Goal: Transaction & Acquisition: Purchase product/service

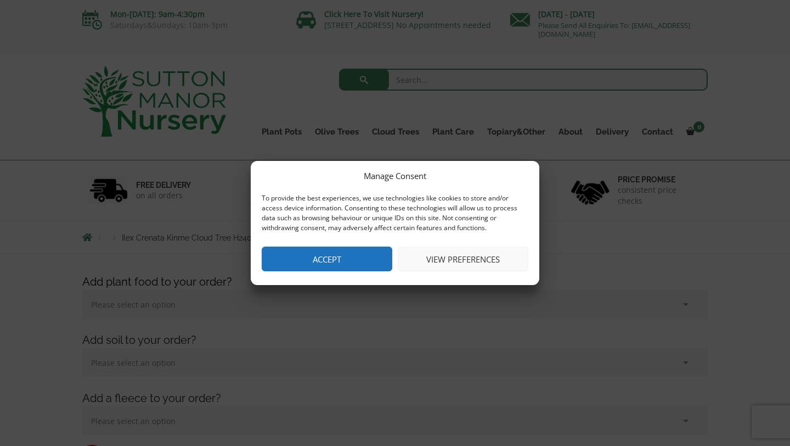
click at [463, 256] on button "View preferences" at bounding box center [463, 258] width 131 height 25
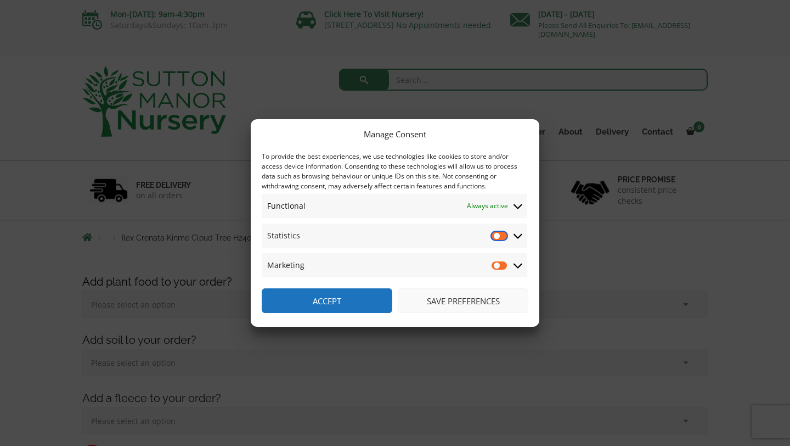
click at [500, 236] on input "Statistics" at bounding box center [500, 235] width 16 height 11
click at [497, 235] on input "Statistics" at bounding box center [500, 235] width 16 height 11
checkbox input "false"
click at [446, 296] on button "Save preferences" at bounding box center [463, 300] width 131 height 25
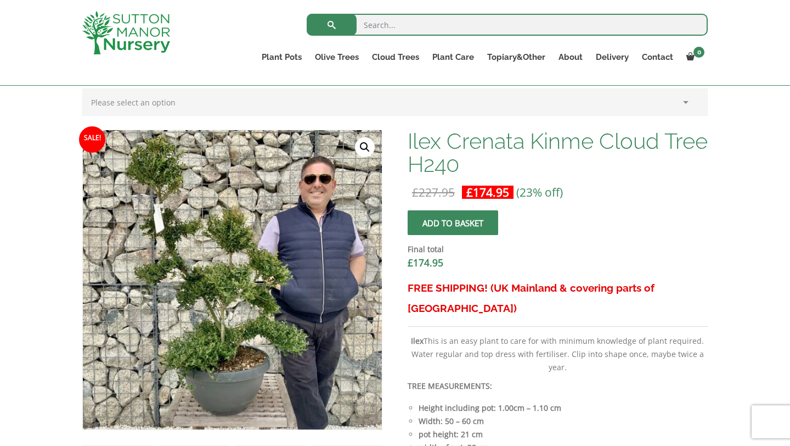
scroll to position [285, 0]
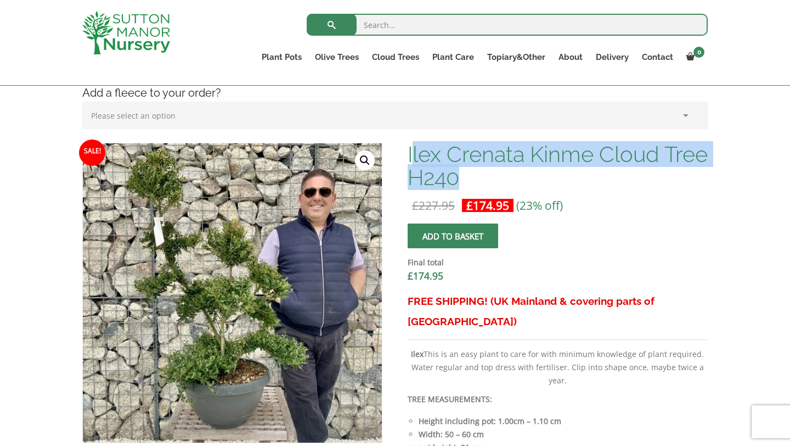
drag, startPoint x: 515, startPoint y: 180, endPoint x: 410, endPoint y: 148, distance: 109.5
click at [410, 148] on h1 "Ilex Crenata Kinme Cloud Tree H240" at bounding box center [558, 166] width 300 height 46
copy h1 "lex Crenata Kinme Cloud Tree H240"
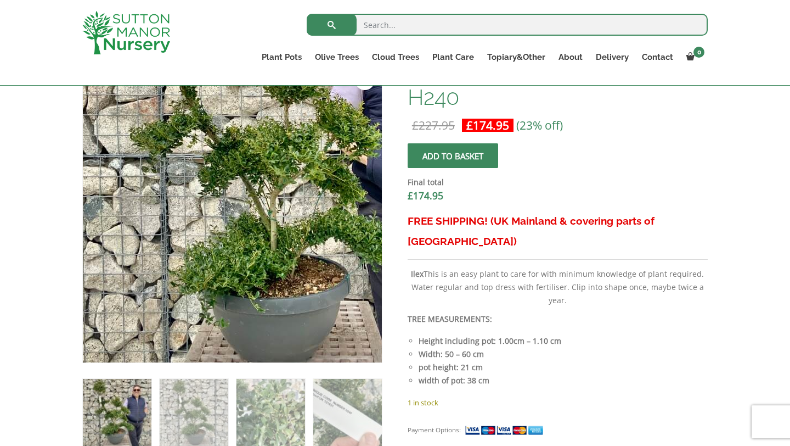
scroll to position [417, 0]
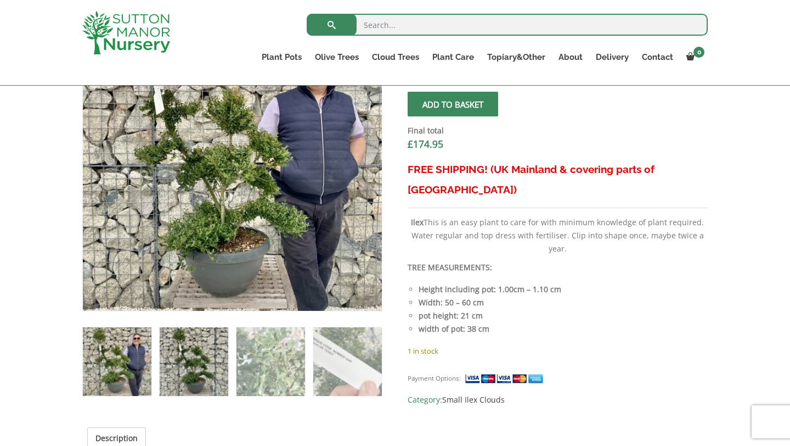
click at [190, 372] on img at bounding box center [194, 361] width 69 height 69
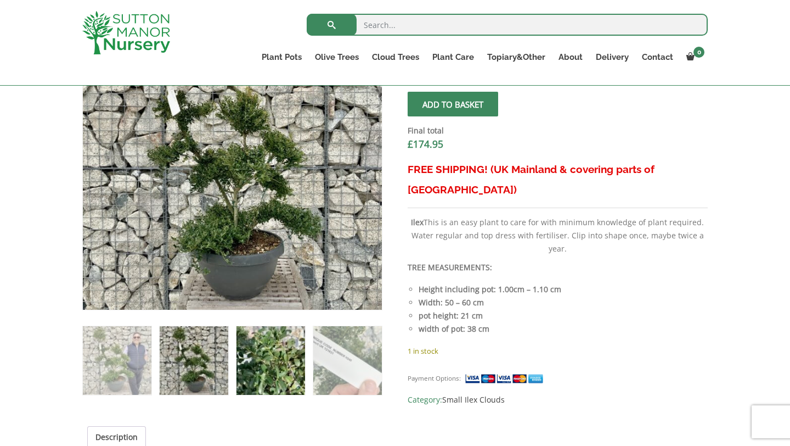
click at [277, 373] on img at bounding box center [271, 360] width 69 height 69
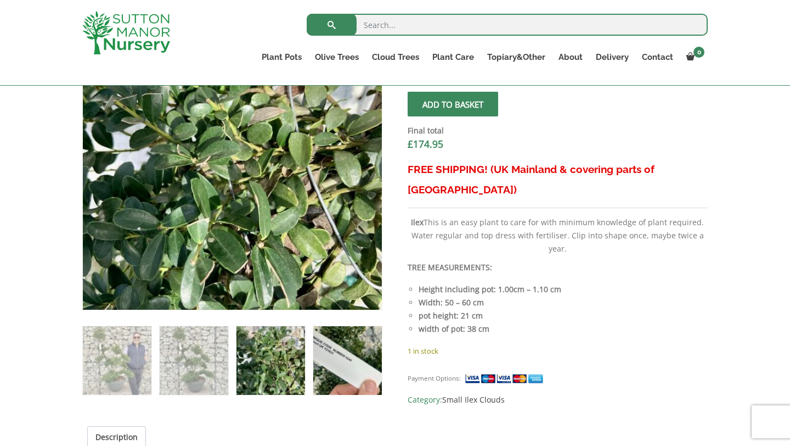
click at [346, 373] on img at bounding box center [347, 360] width 69 height 69
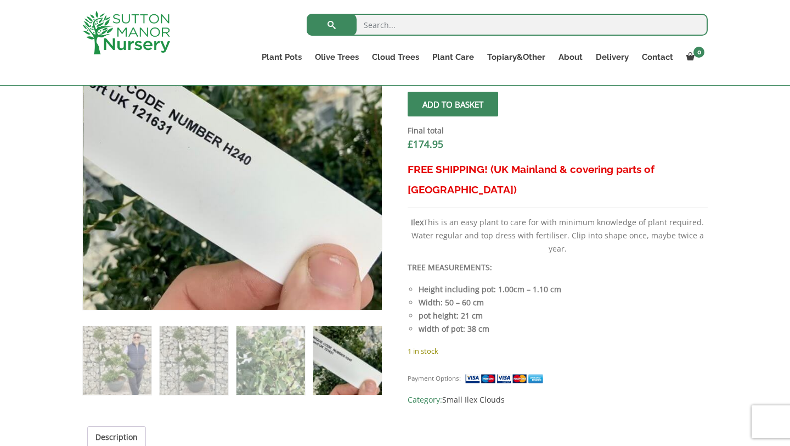
click at [346, 373] on img at bounding box center [347, 360] width 69 height 69
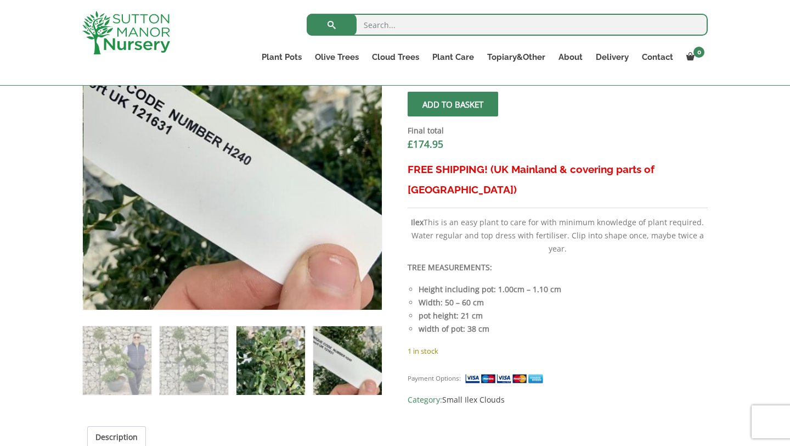
click at [260, 360] on img at bounding box center [271, 360] width 69 height 69
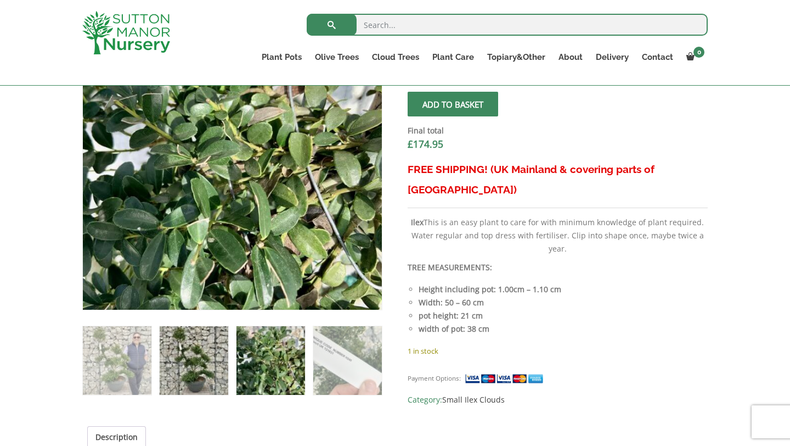
click at [191, 373] on img at bounding box center [194, 360] width 69 height 69
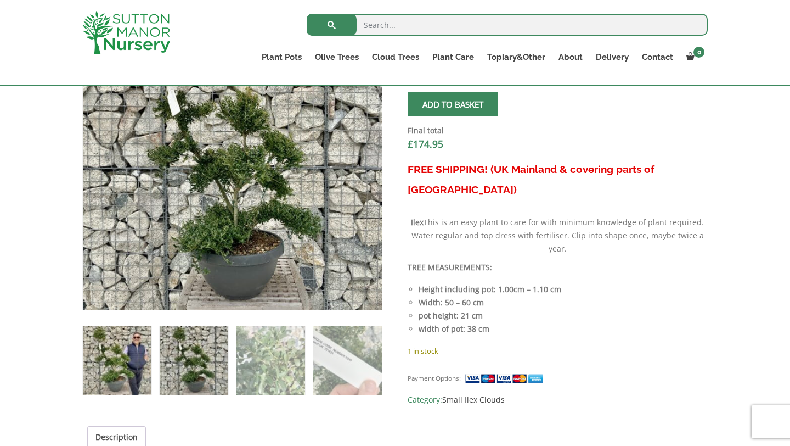
click at [106, 372] on img at bounding box center [117, 360] width 69 height 69
